Goal: Navigation & Orientation: Find specific page/section

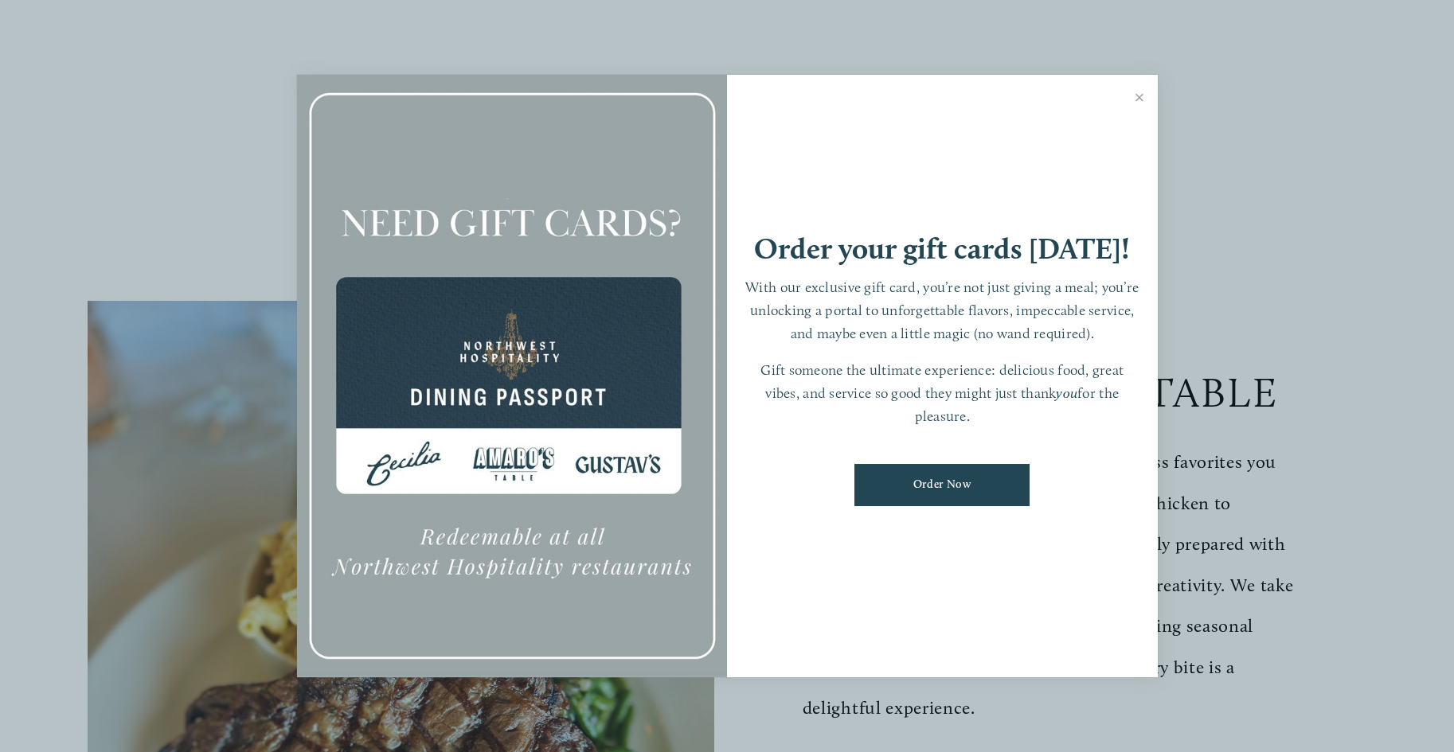
scroll to position [162, 0]
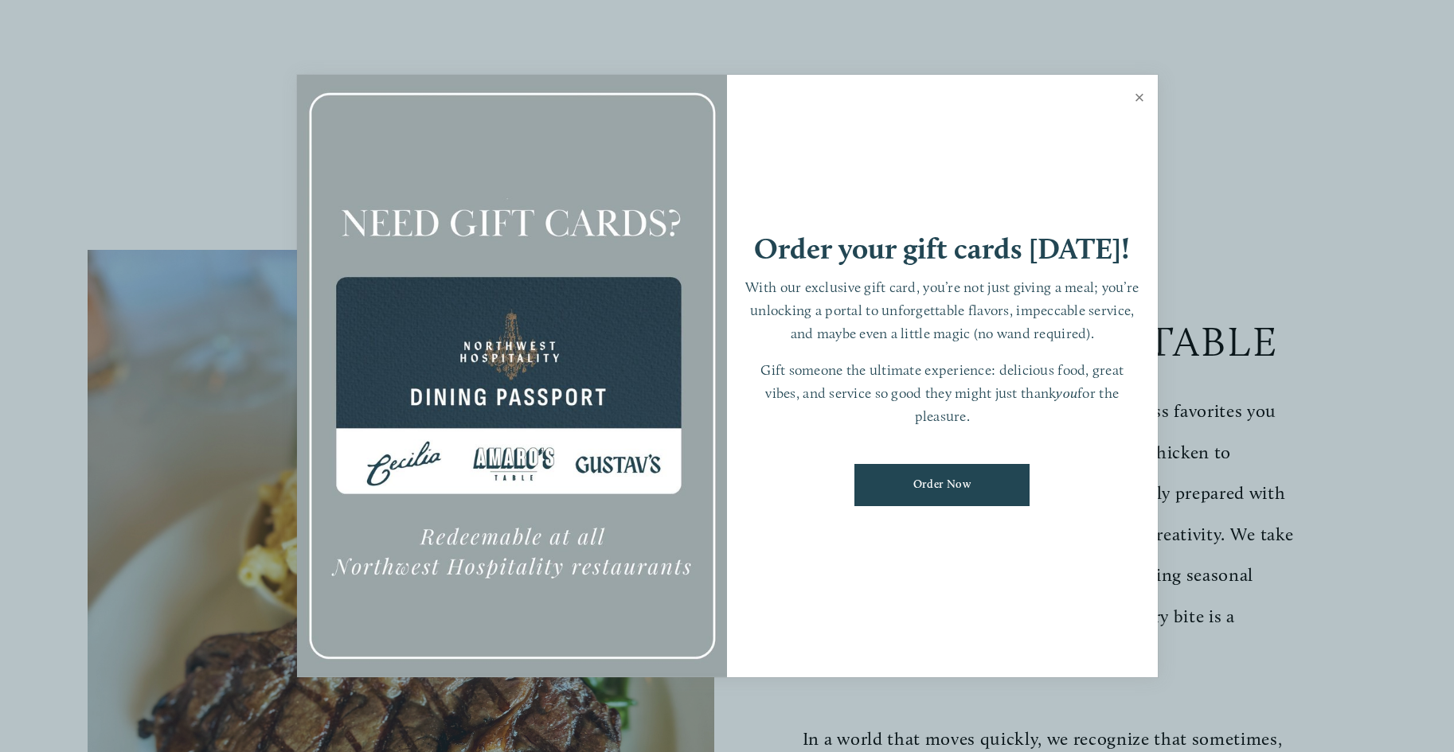
click at [1134, 93] on link "Close" at bounding box center [1139, 99] width 31 height 45
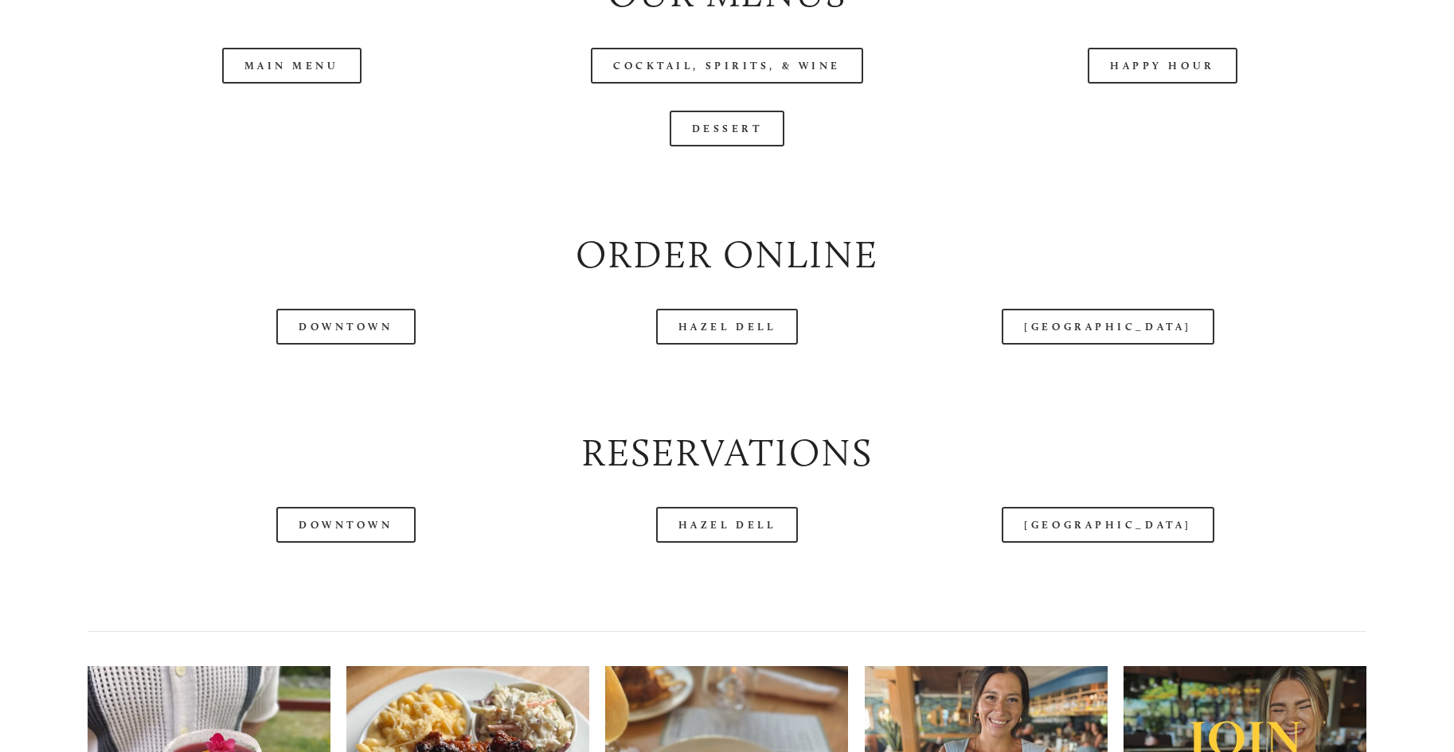
scroll to position [1868, 0]
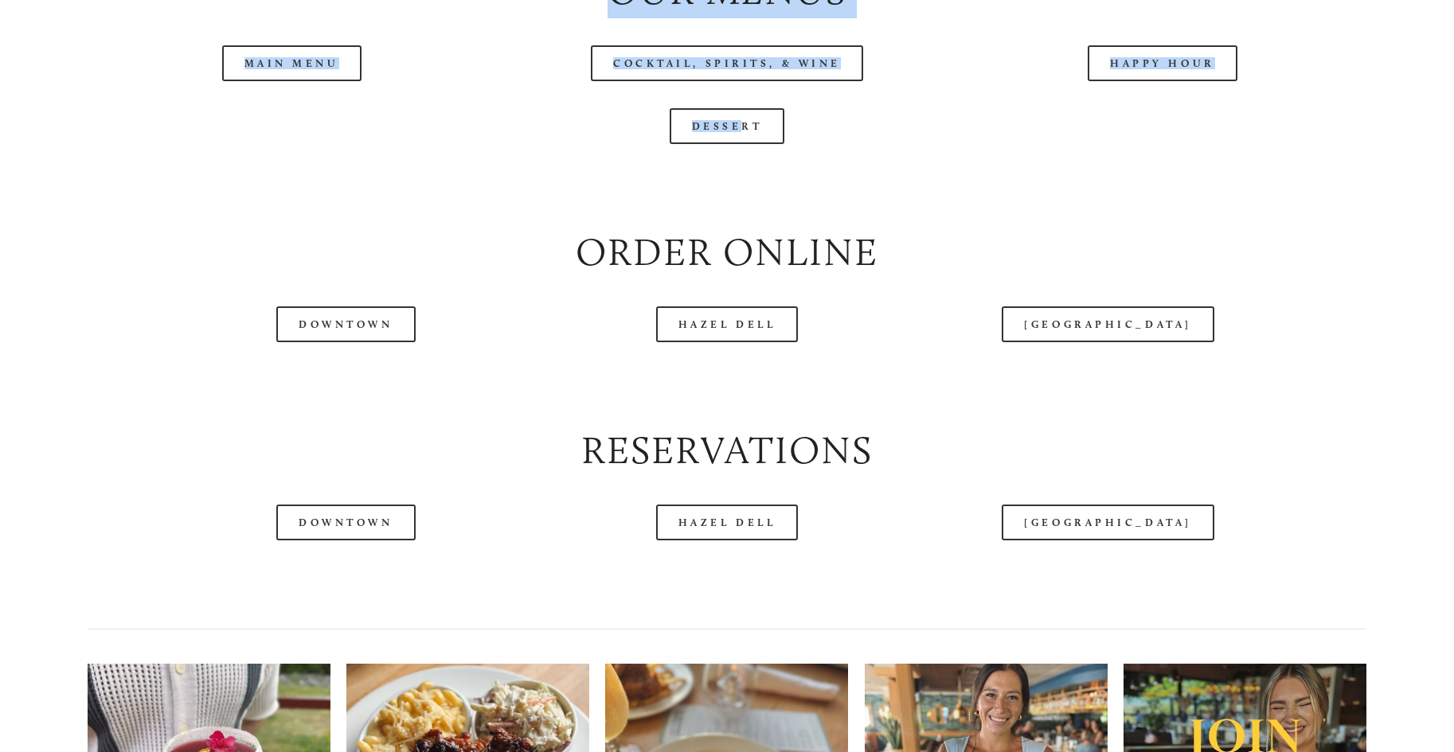
click at [298, 115] on header "Menu Order Now Visit Gallery 0" at bounding box center [727, 45] width 1366 height 170
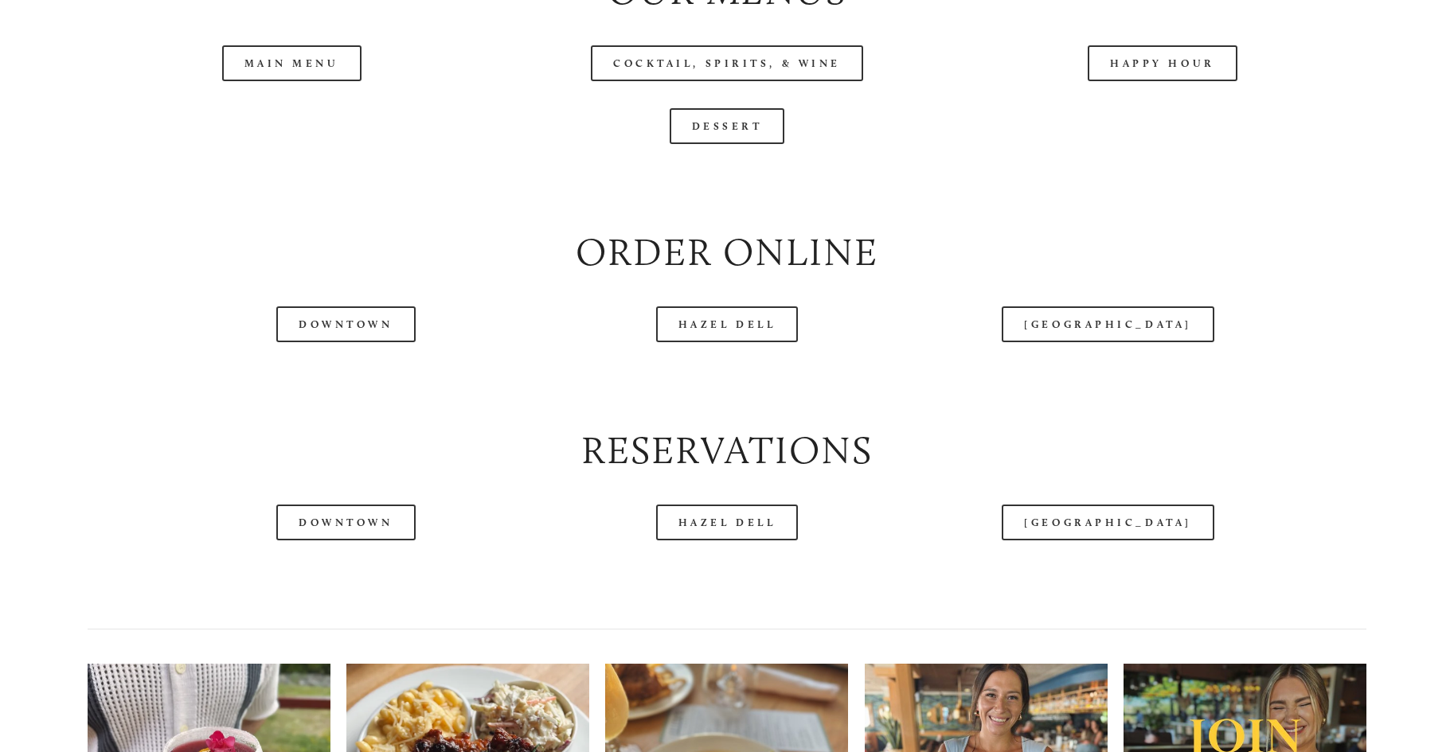
click at [298, 115] on header "Menu Order Now Visit Gallery 0" at bounding box center [727, 45] width 1366 height 170
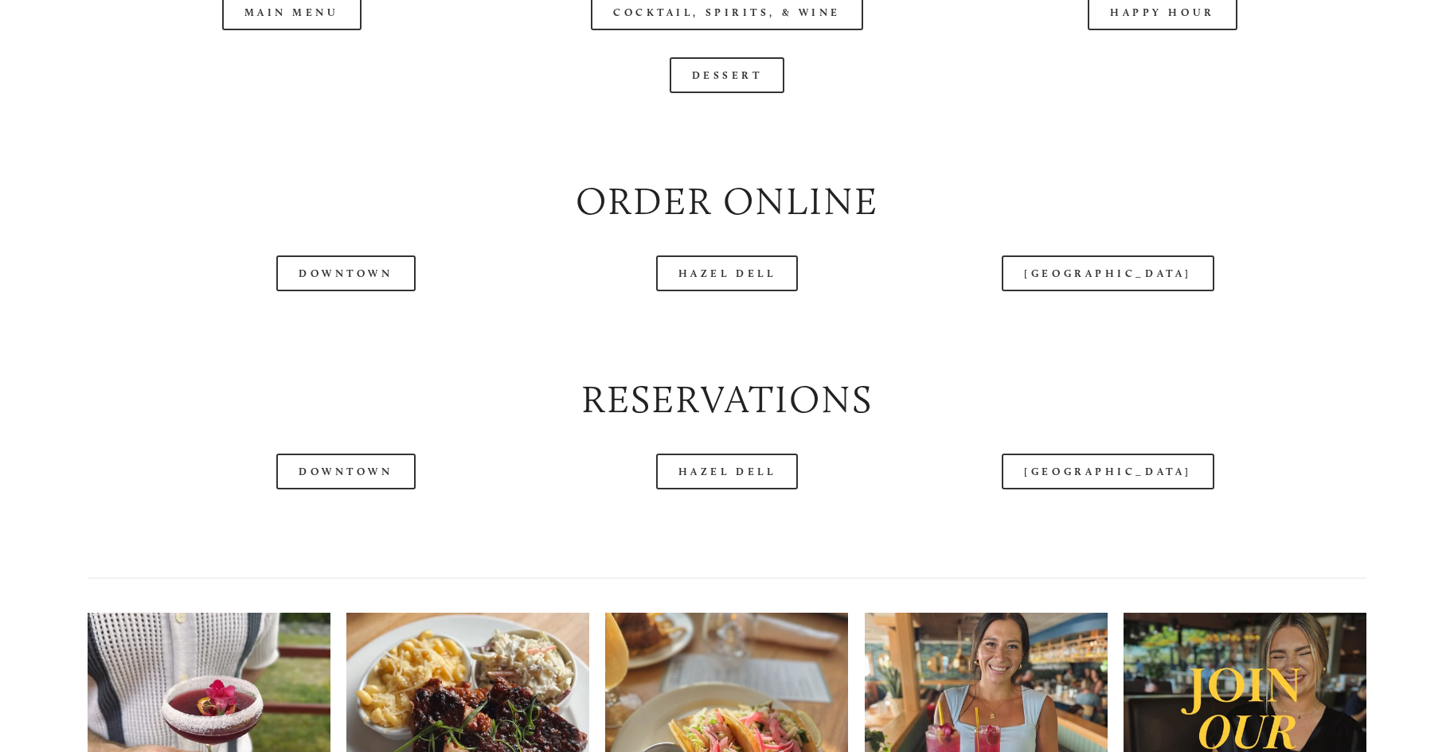
scroll to position [1949, 0]
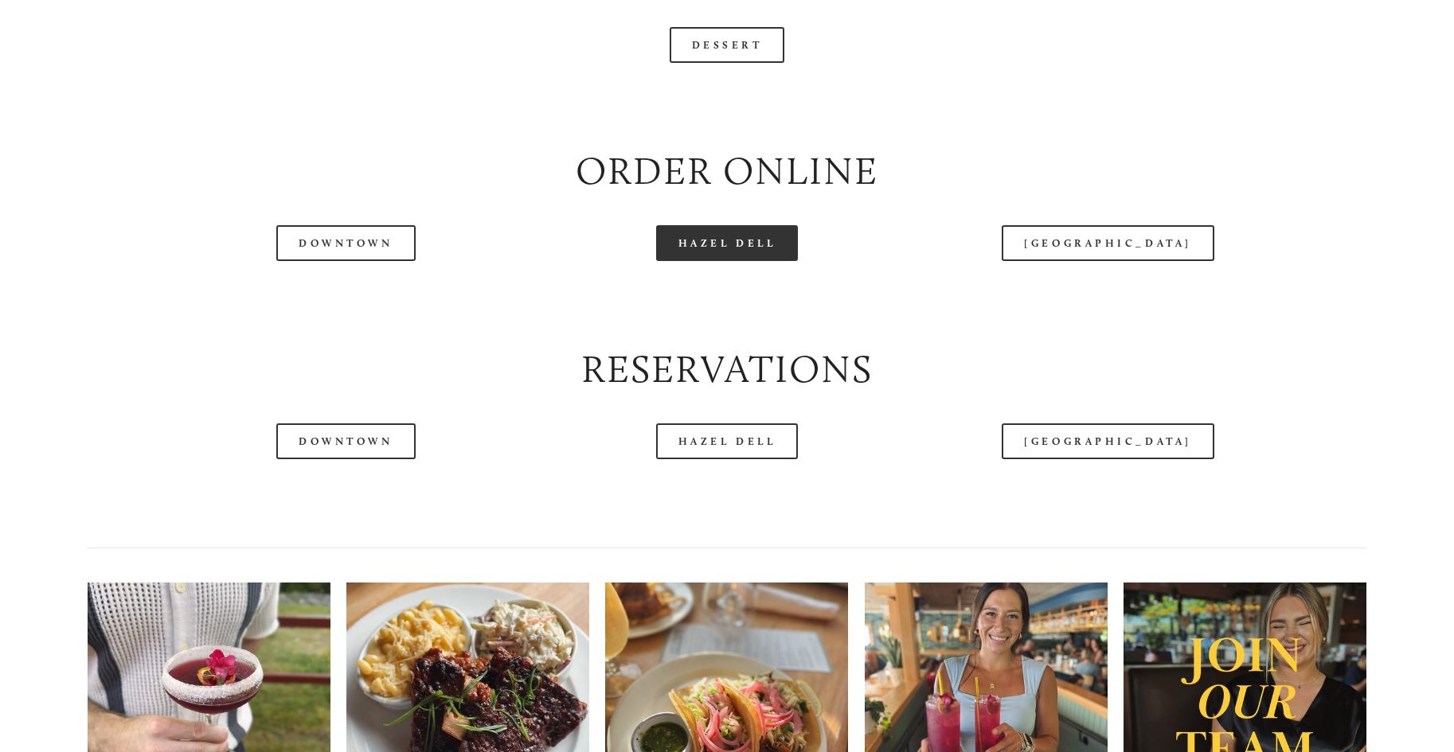
click at [708, 261] on link "Hazel Dell" at bounding box center [727, 243] width 143 height 36
click at [263, 35] on div at bounding box center [681, 45] width 1275 height 83
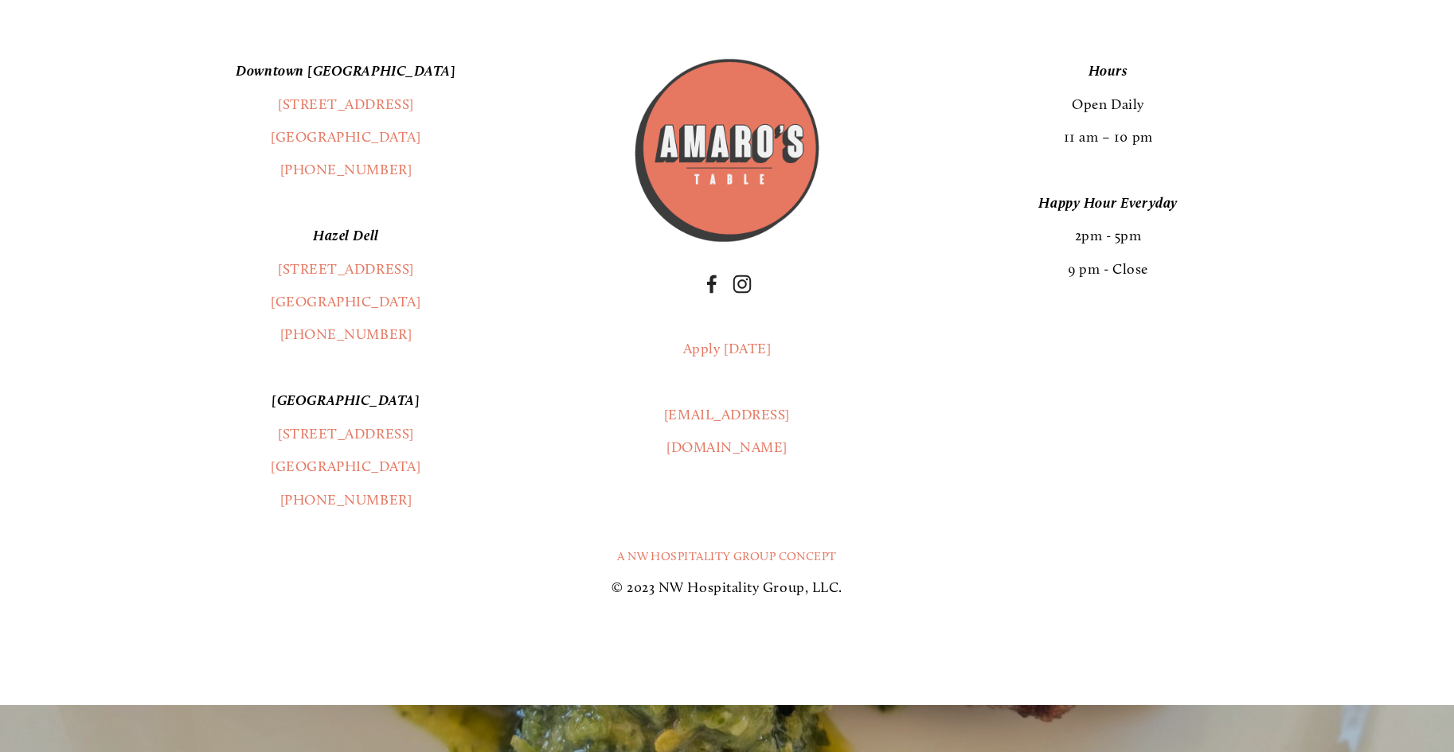
scroll to position [3167, 0]
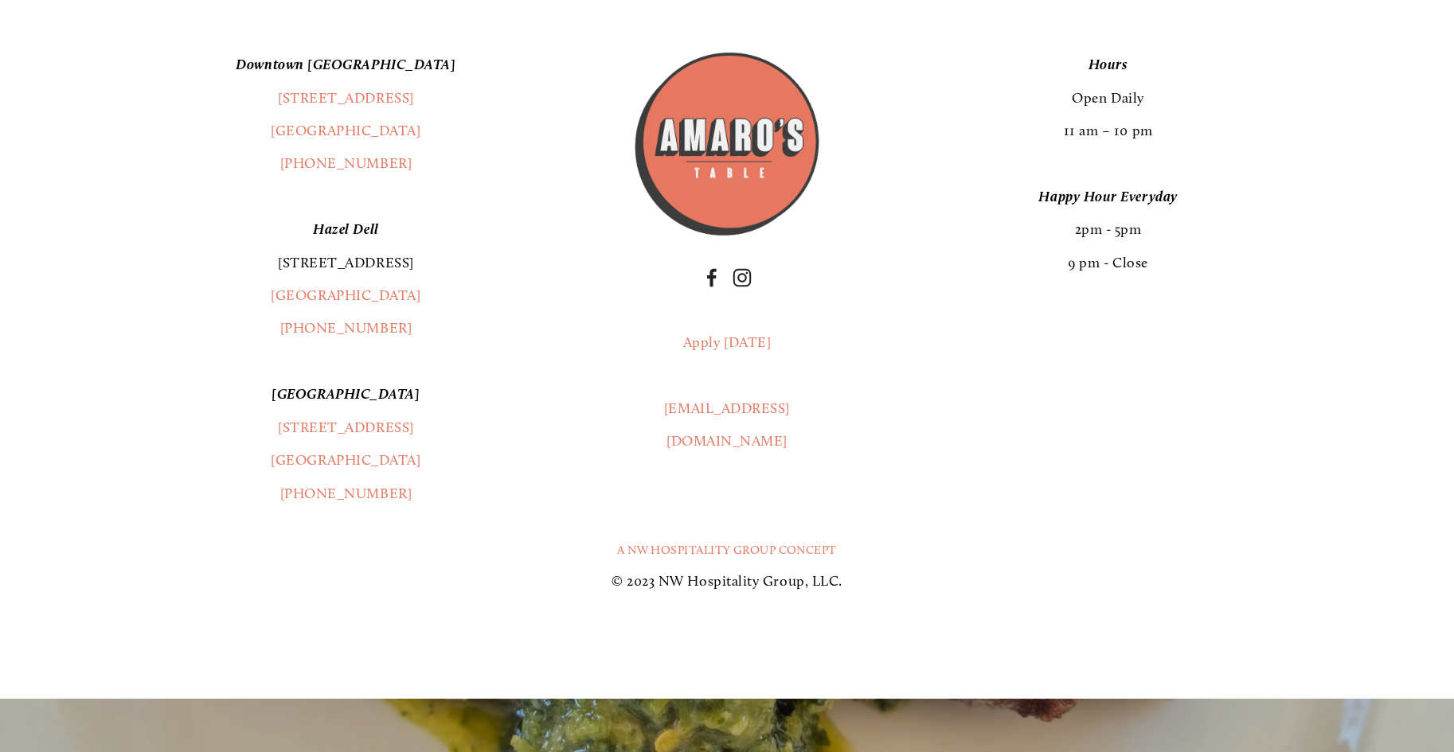
click at [334, 271] on link "[STREET_ADDRESS]" at bounding box center [346, 263] width 136 height 18
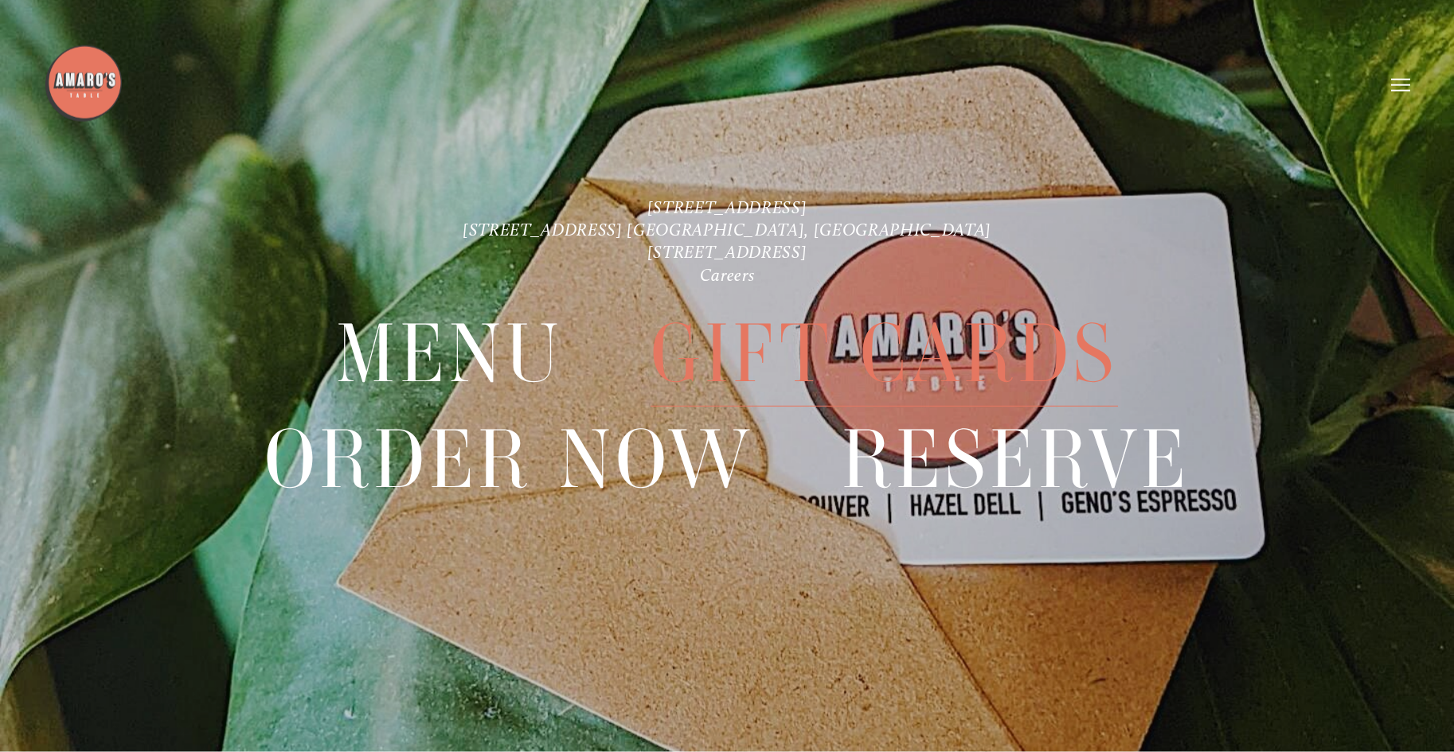
scroll to position [3927, 0]
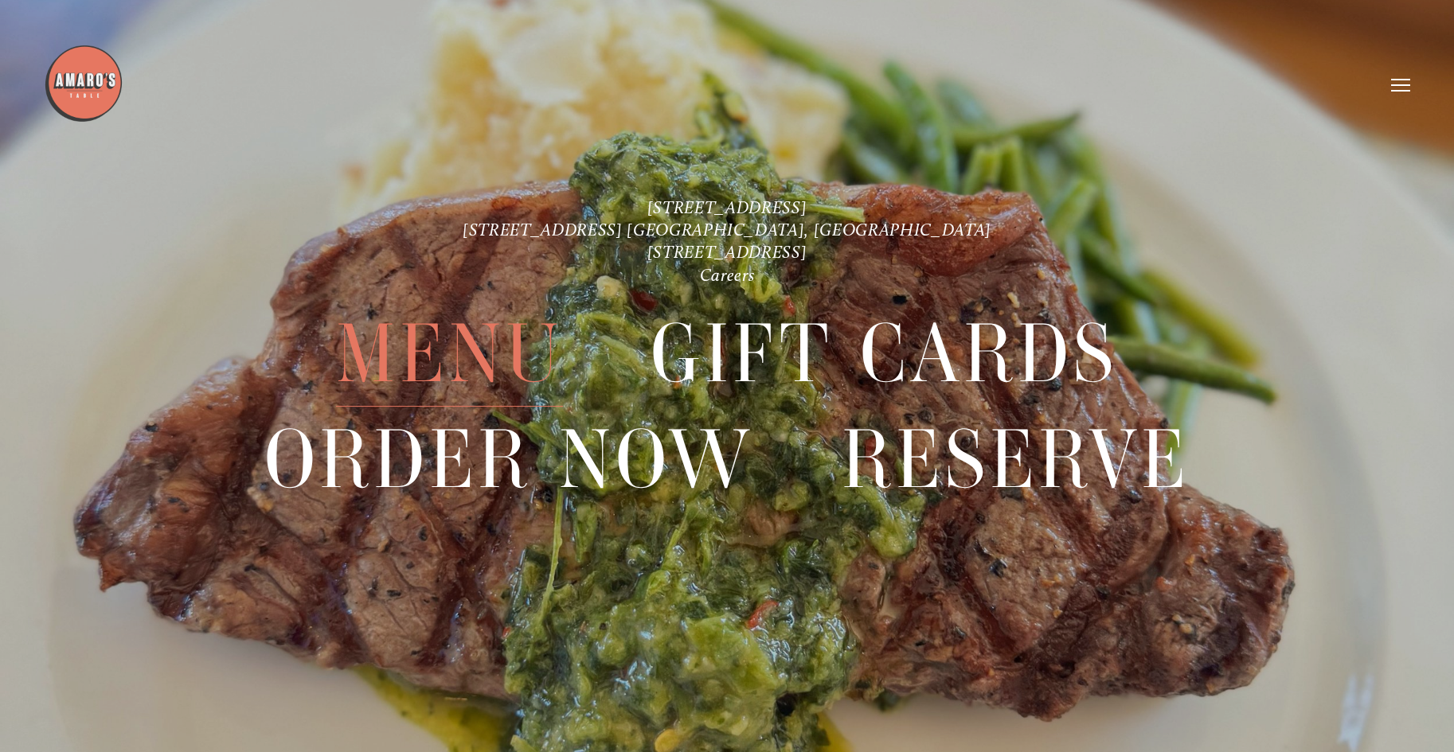
click at [418, 380] on span "Menu" at bounding box center [450, 354] width 228 height 106
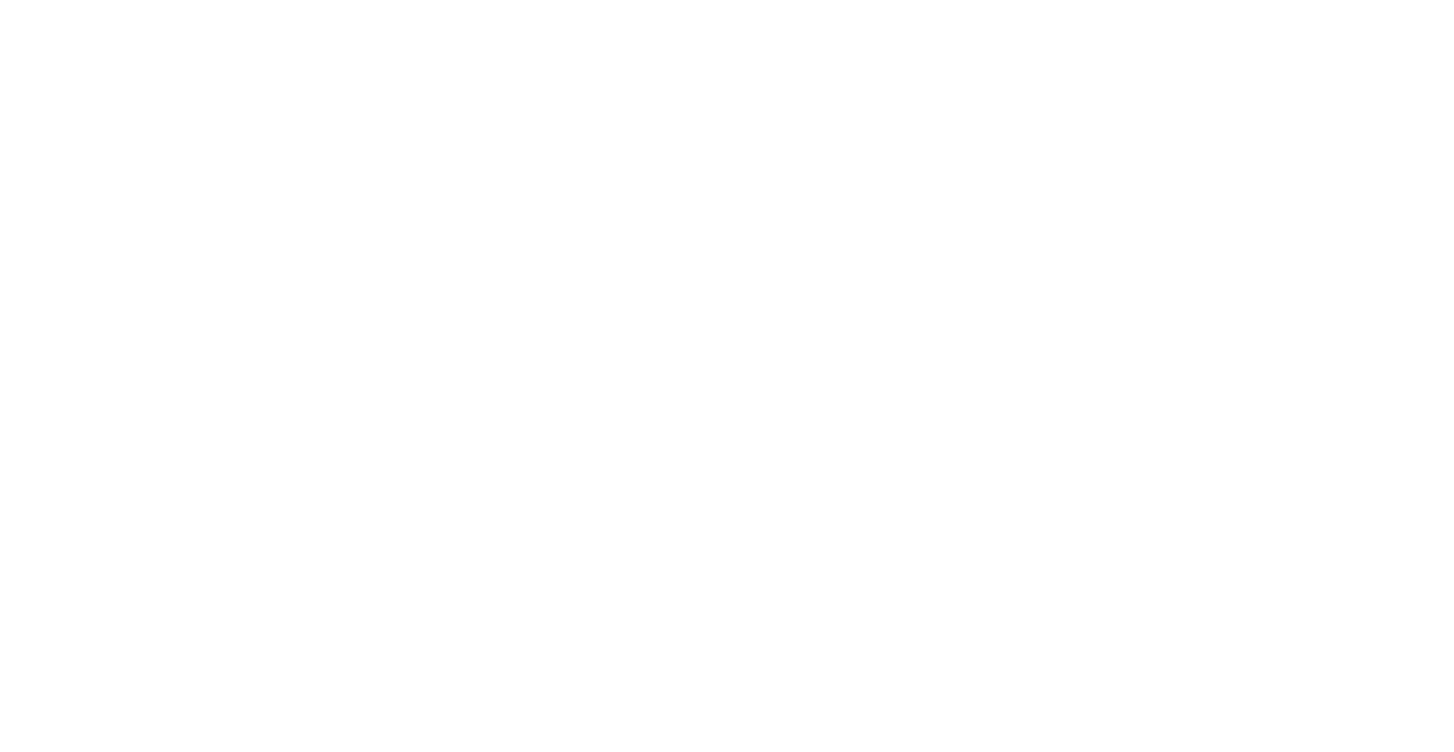
click at [418, 380] on span "Menu" at bounding box center [450, 354] width 228 height 106
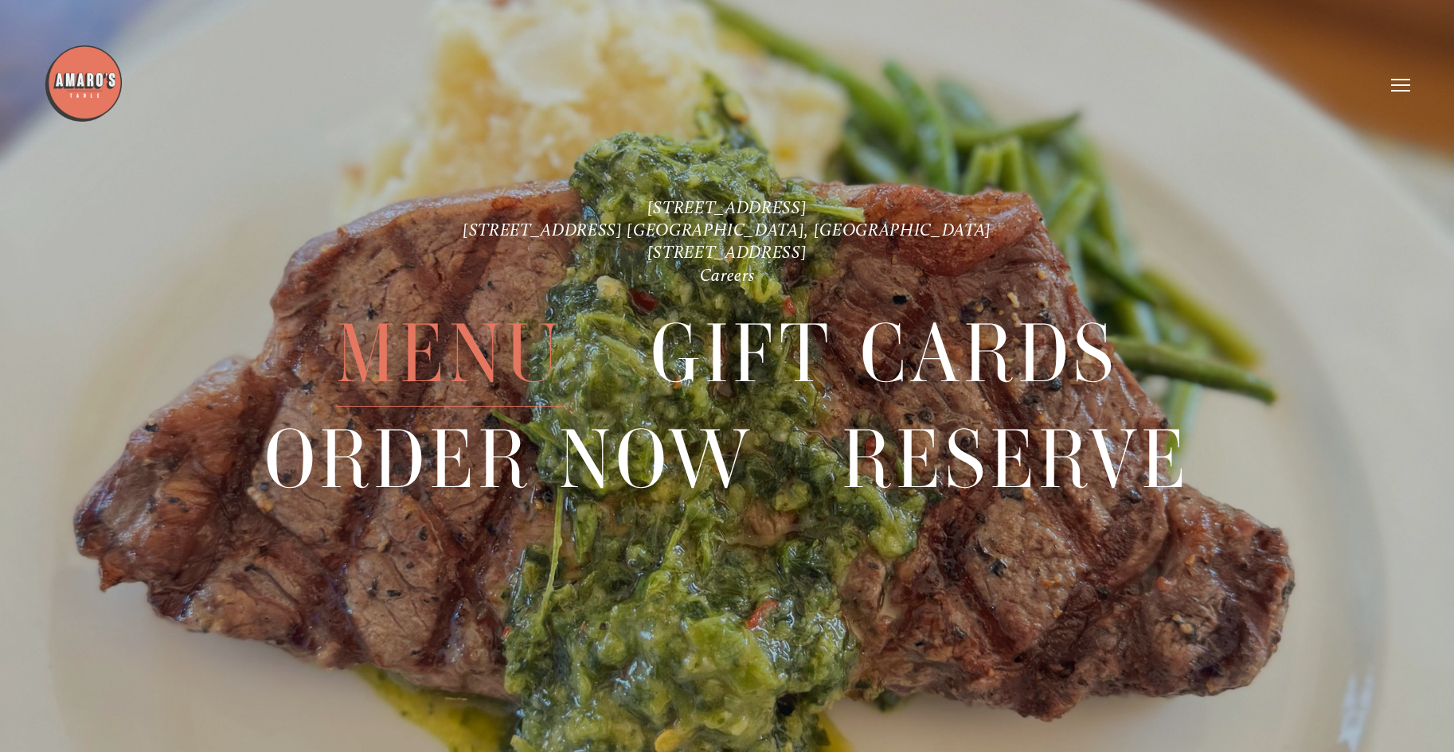
click at [517, 381] on span "Menu" at bounding box center [450, 354] width 228 height 106
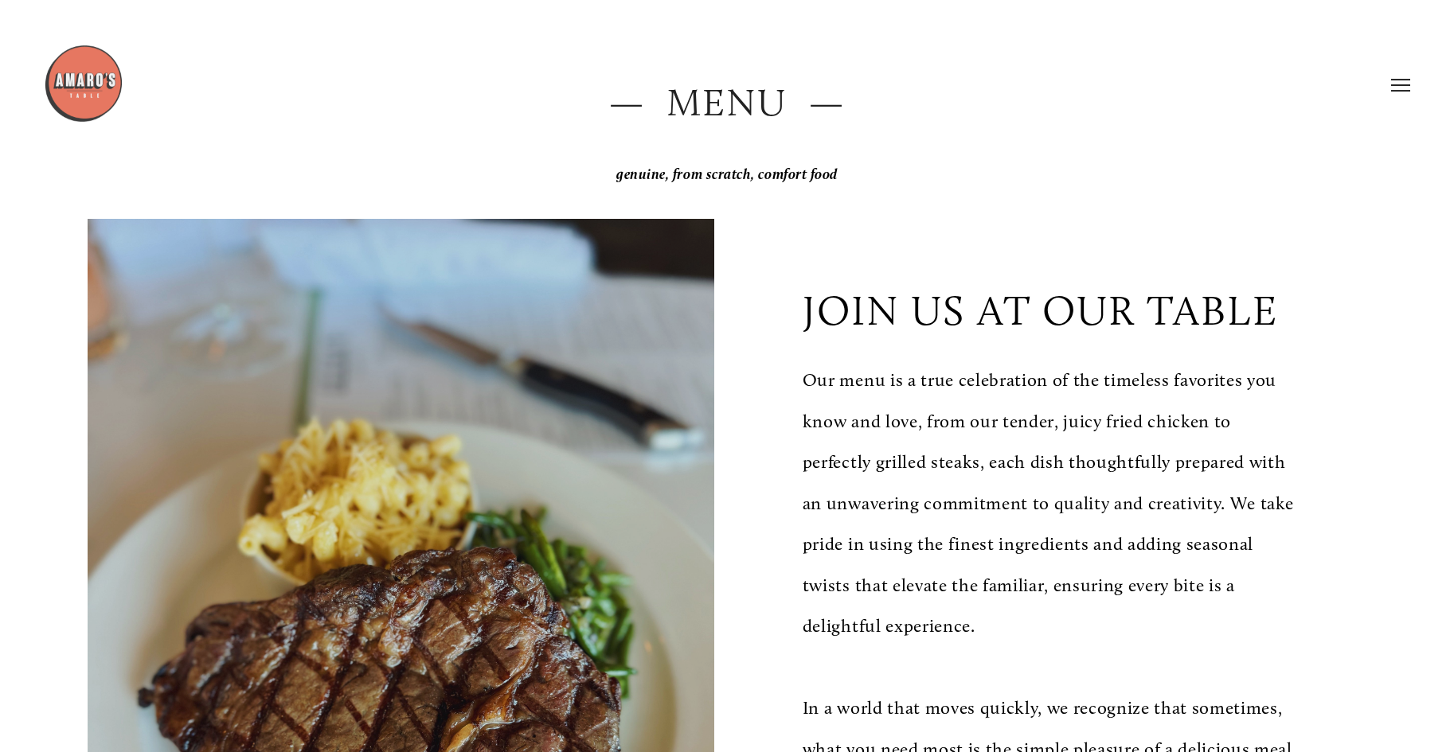
scroll to position [162, 0]
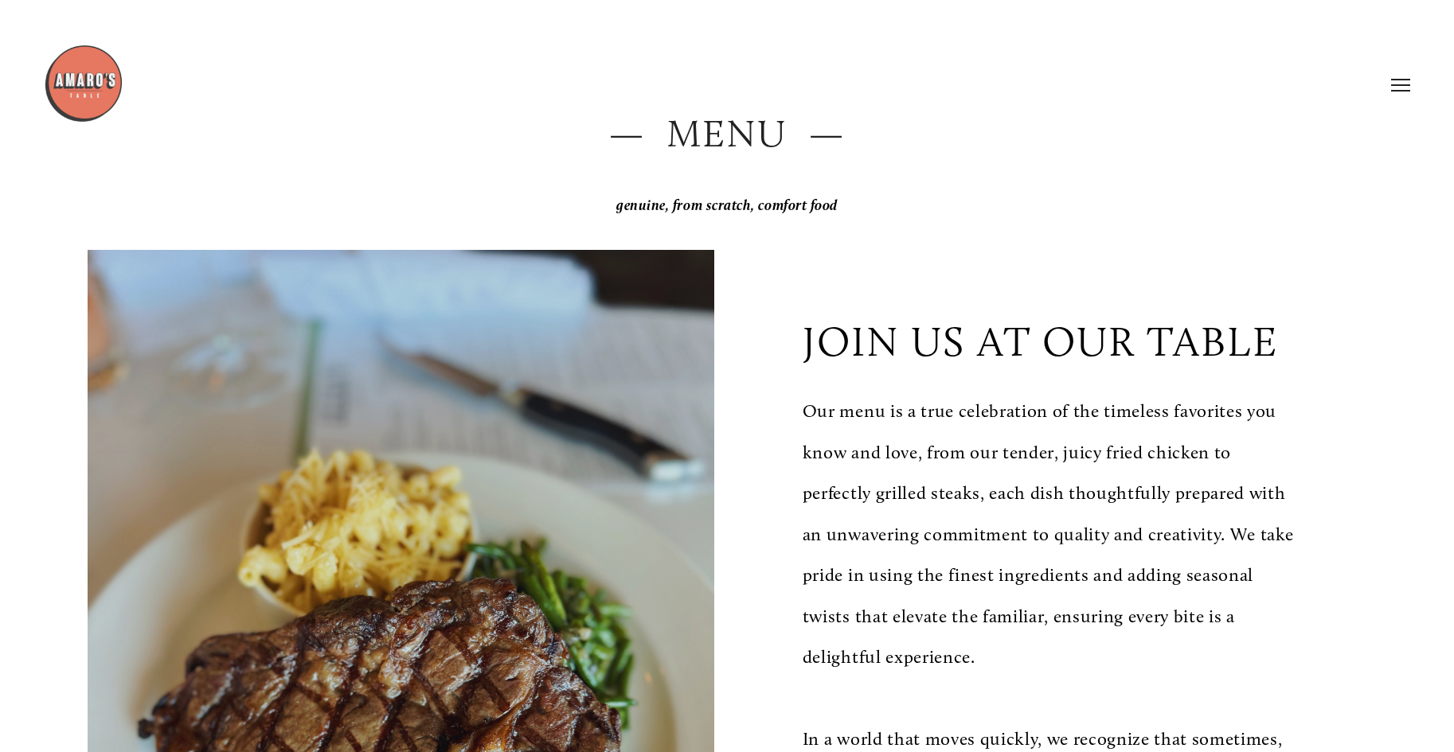
click at [748, 131] on header "Menu Order Now Visit Gallery 0" at bounding box center [727, 85] width 1366 height 170
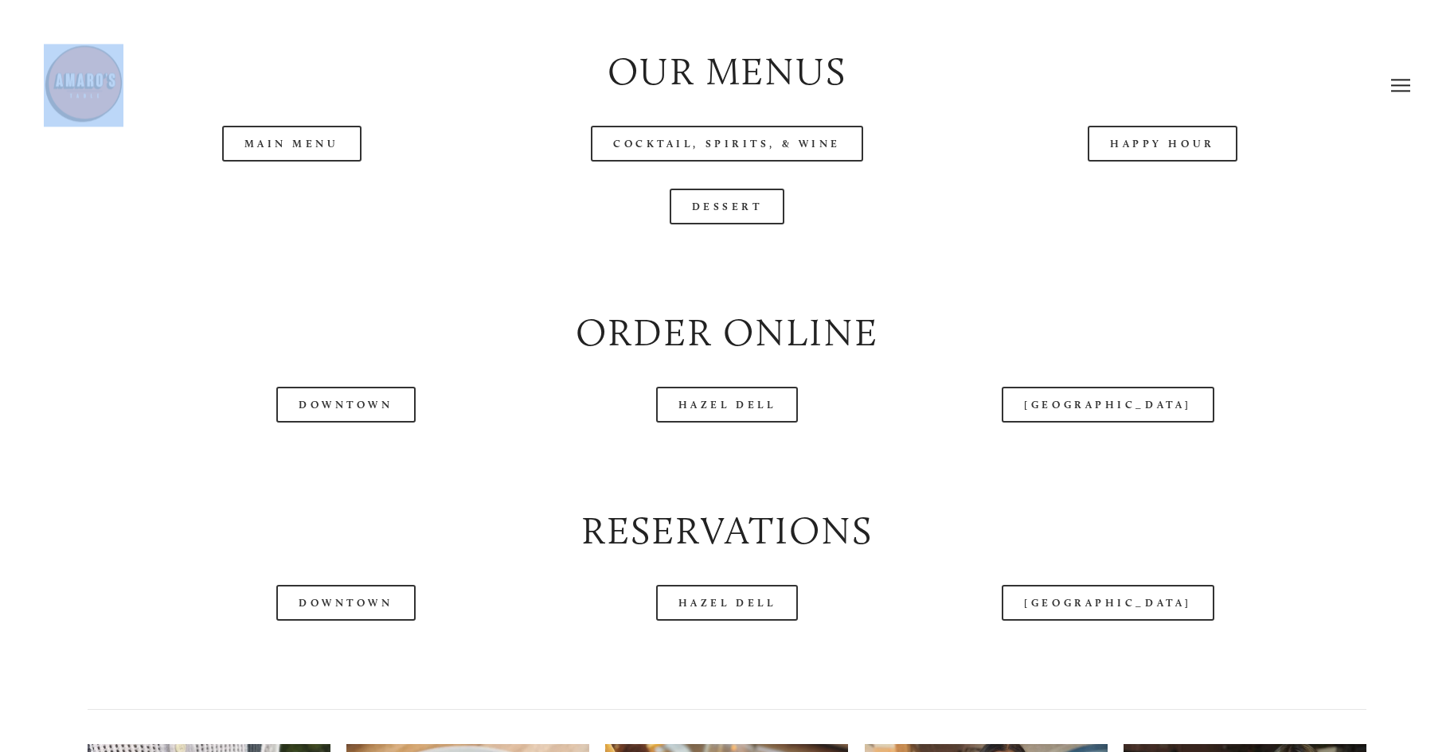
scroll to position [1787, 0]
click at [312, 162] on link "Main Menu" at bounding box center [291, 145] width 139 height 36
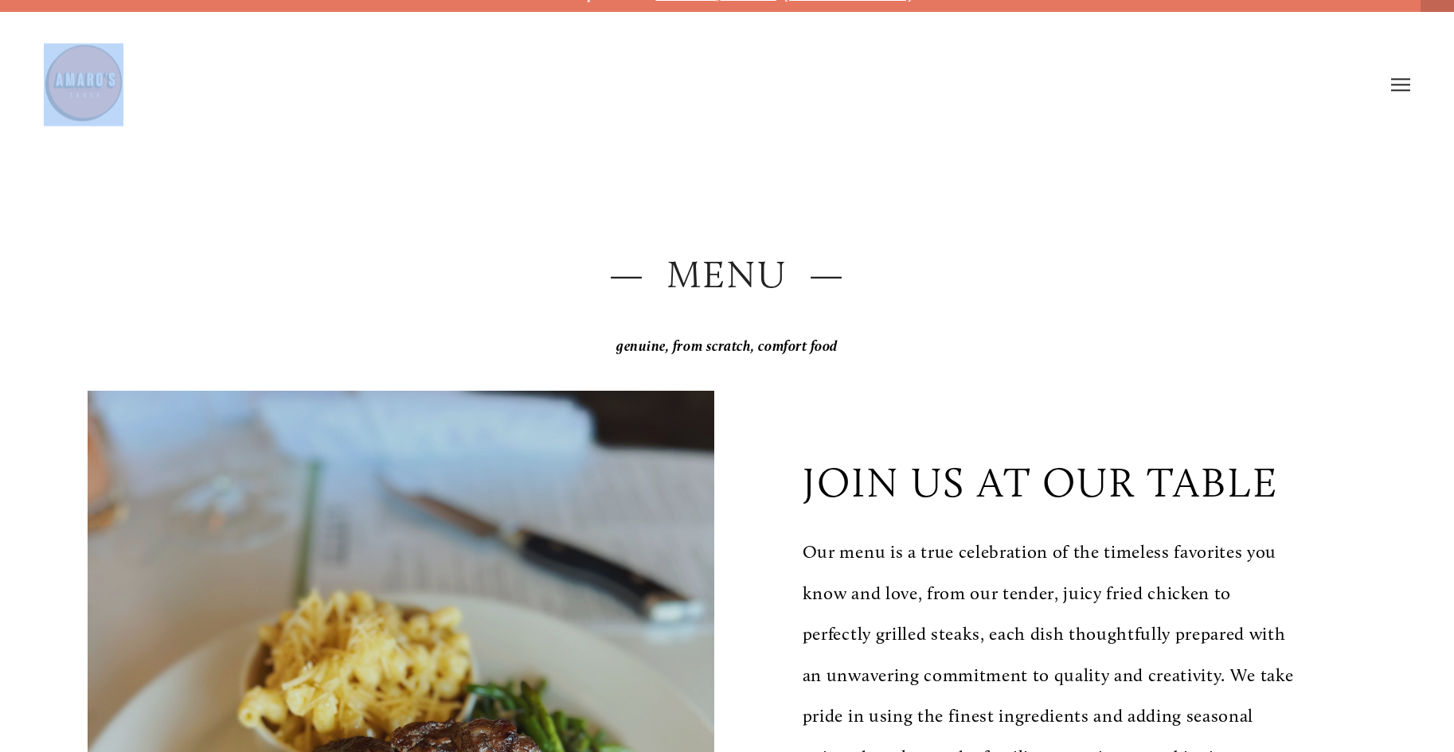
scroll to position [0, 0]
